Goal: Task Accomplishment & Management: Manage account settings

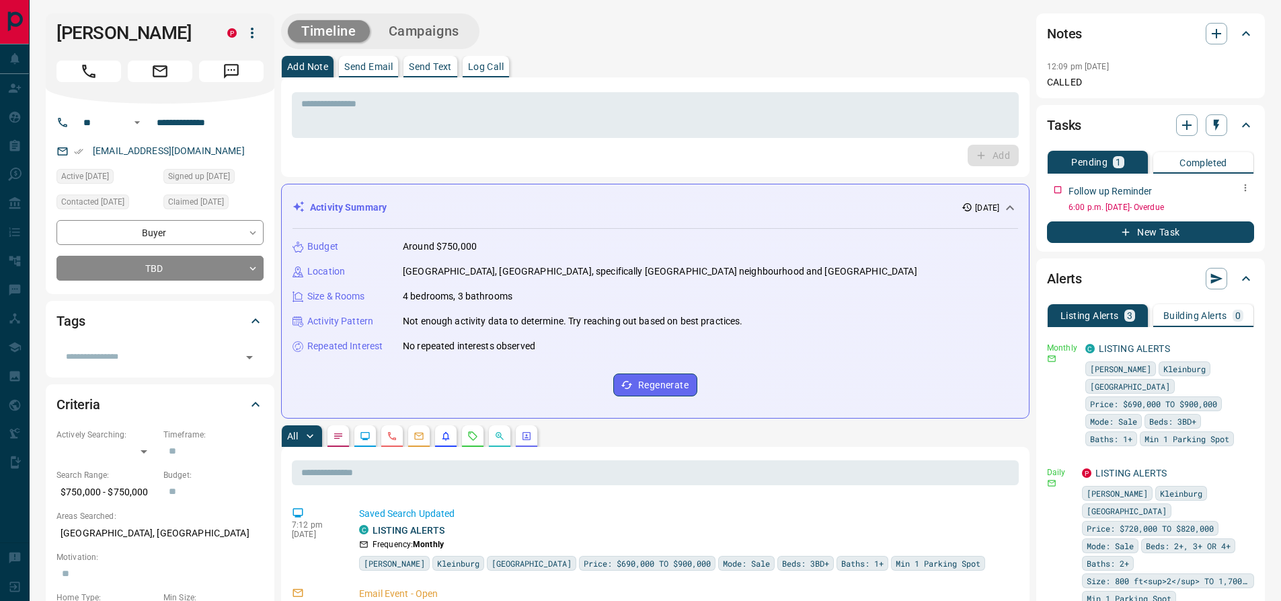
click at [1246, 184] on icon "button" at bounding box center [1245, 187] width 11 height 11
click at [1230, 213] on li "Edit" at bounding box center [1224, 213] width 59 height 20
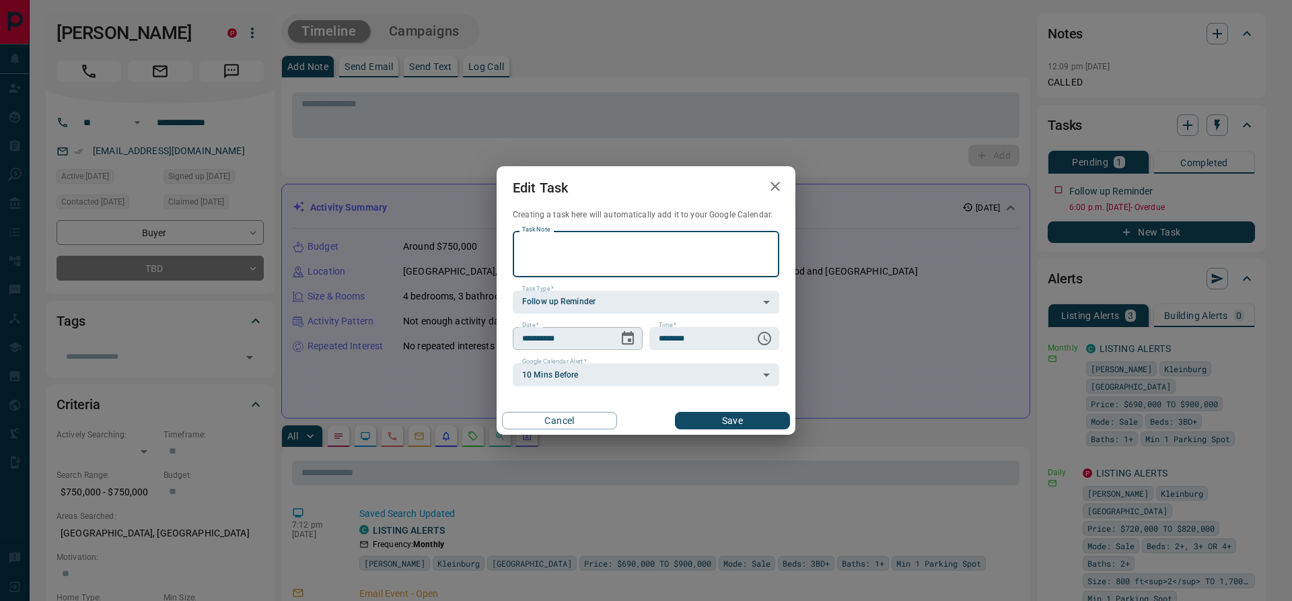
click at [625, 340] on icon "Choose date, selected date is Oct 14, 2025" at bounding box center [628, 338] width 16 height 16
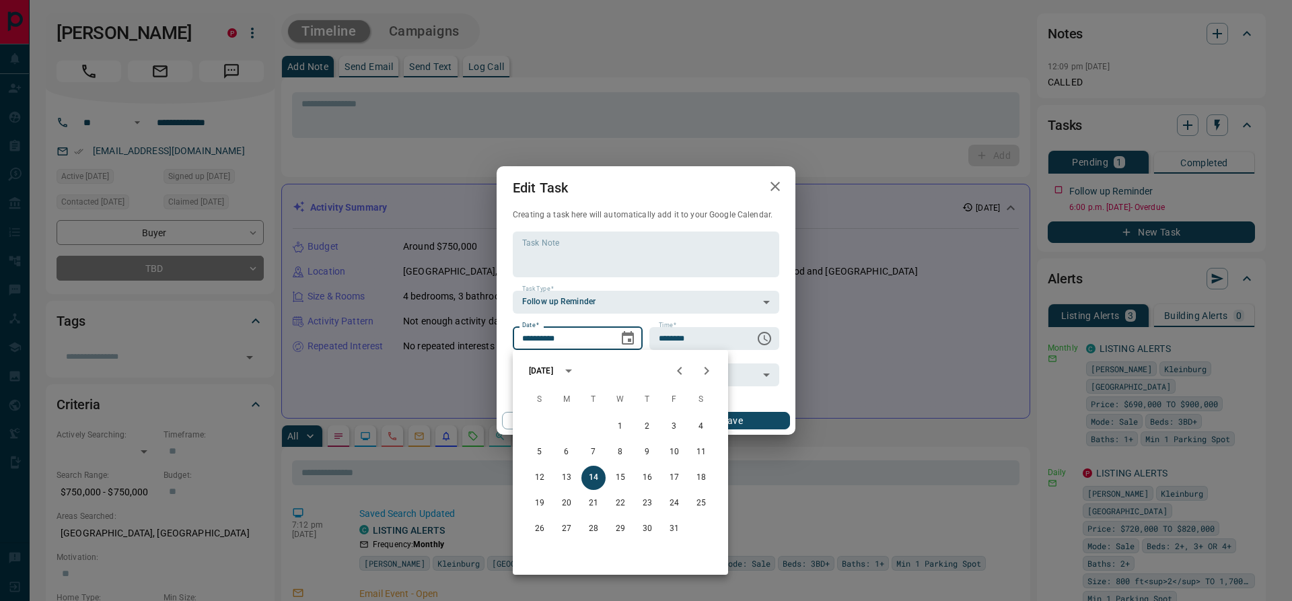
click at [706, 373] on icon "Next month" at bounding box center [706, 371] width 5 height 8
click at [621, 449] on button "7" at bounding box center [620, 452] width 24 height 24
type input "**********"
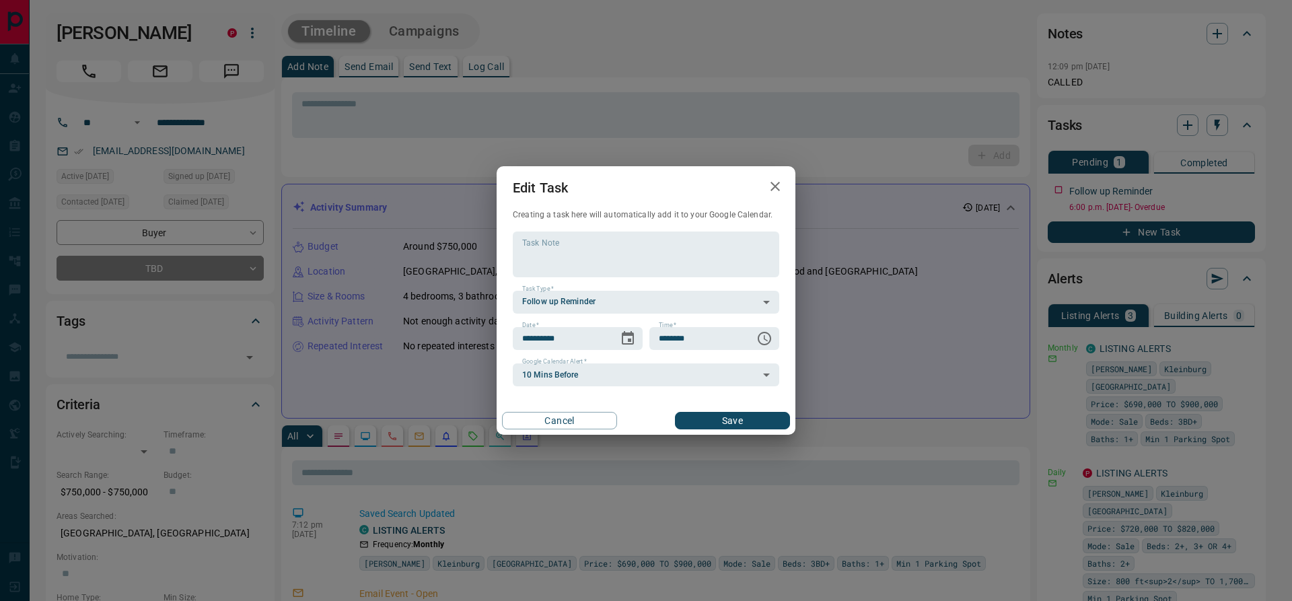
click at [760, 420] on button "Save" at bounding box center [732, 420] width 115 height 17
